Goal: Use online tool/utility: Utilize a website feature to perform a specific function

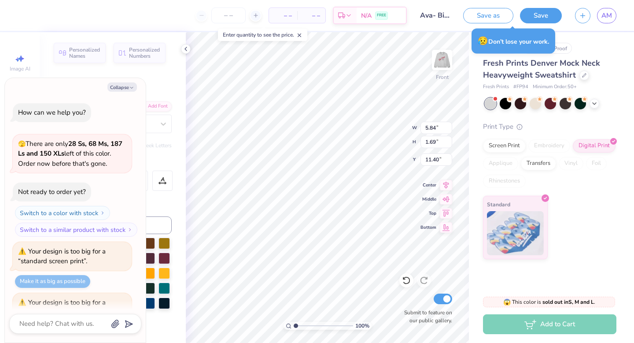
scroll to position [226, 0]
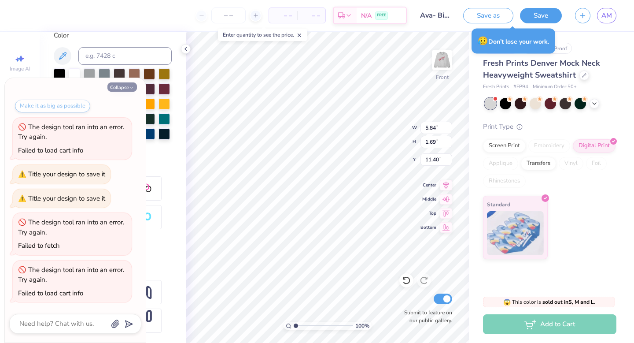
click at [407, 279] on icon at bounding box center [406, 280] width 9 height 9
click at [118, 85] on button "Collapse" at bounding box center [121, 86] width 29 height 9
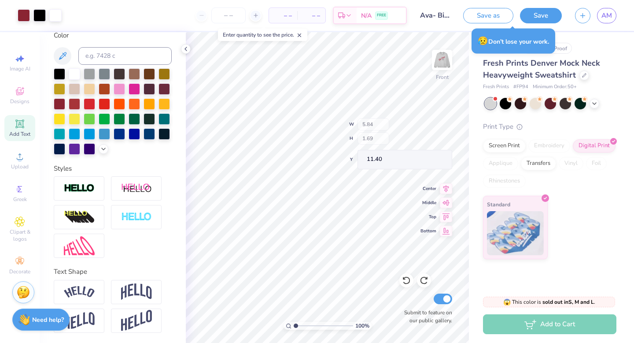
type textarea "x"
click at [406, 279] on icon at bounding box center [406, 280] width 9 height 9
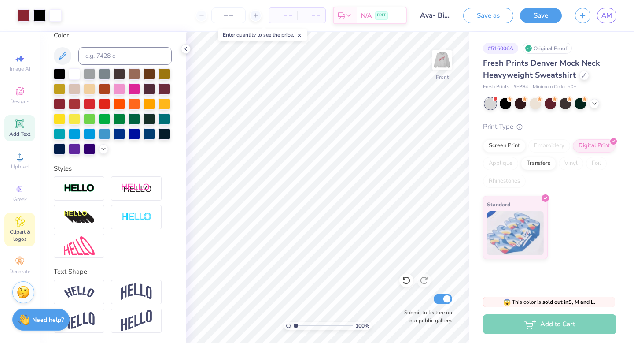
click at [21, 227] on div "Clipart & logos" at bounding box center [19, 229] width 31 height 33
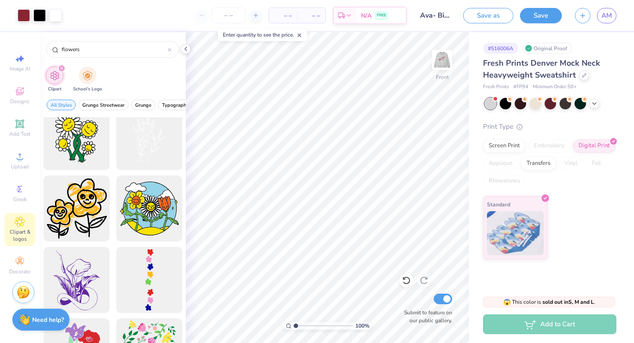
scroll to position [648, 0]
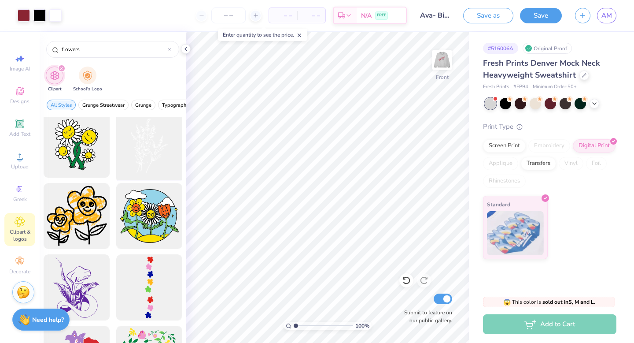
click at [146, 137] on div at bounding box center [149, 144] width 73 height 73
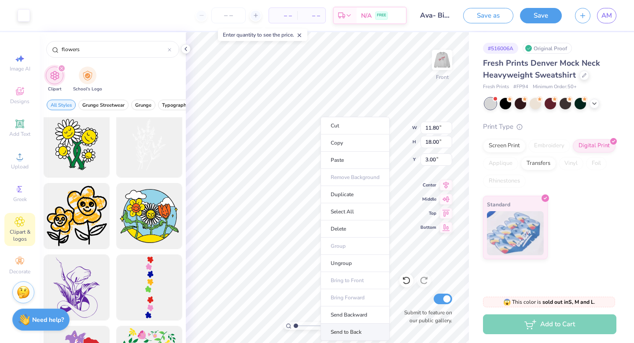
click at [353, 325] on li "Send to Back" at bounding box center [354, 331] width 69 height 17
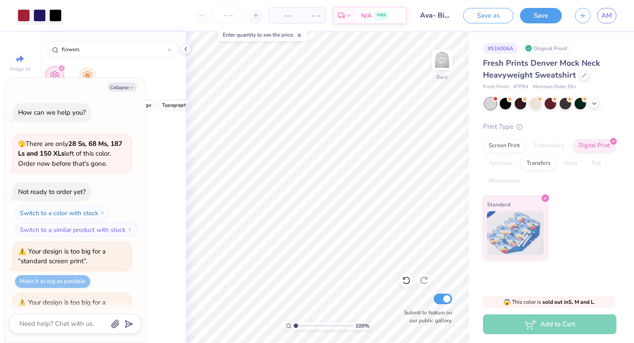
scroll to position [277, 0]
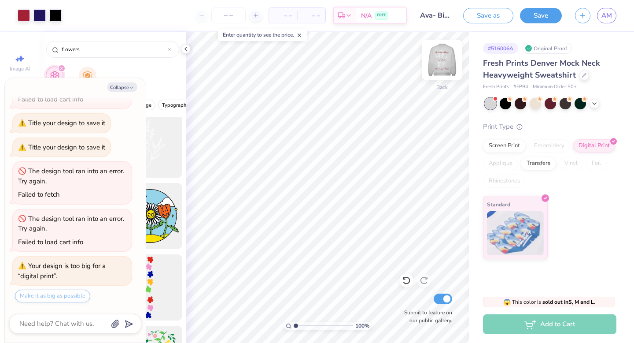
click at [442, 63] on img at bounding box center [441, 59] width 35 height 35
click at [121, 89] on button "Collapse" at bounding box center [121, 86] width 29 height 9
type textarea "x"
